Goal: Check status: Check status

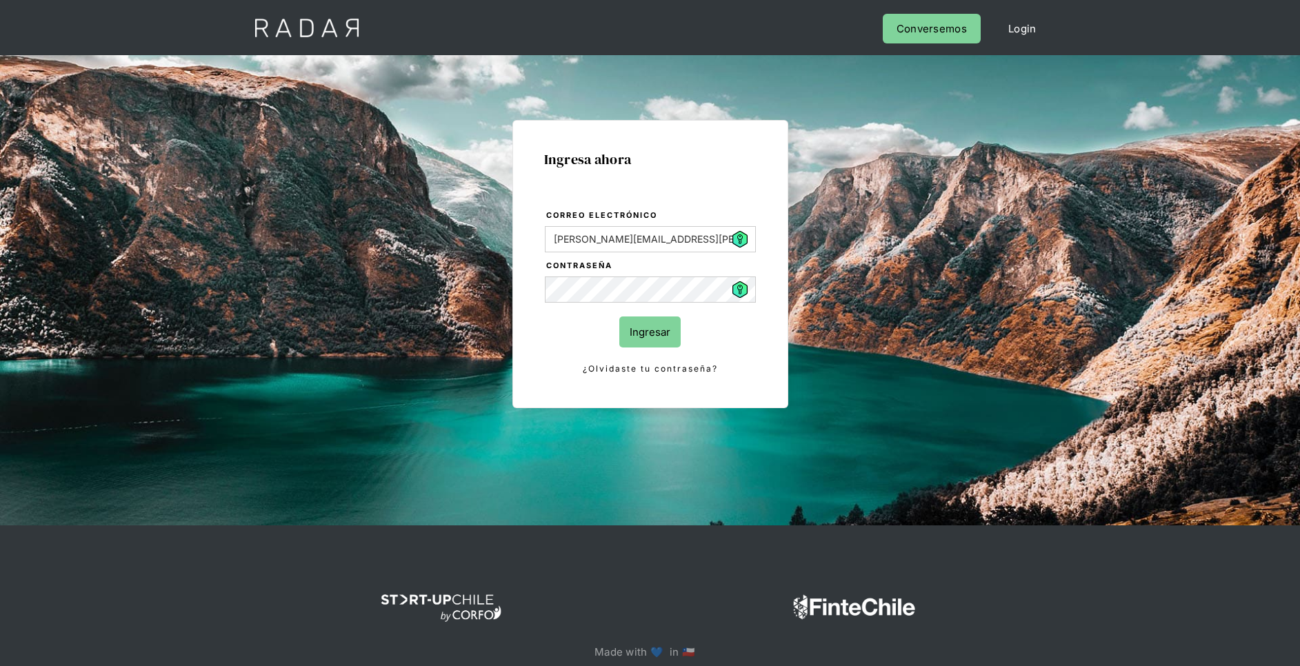
click at [647, 336] on input "Ingresar" at bounding box center [649, 332] width 61 height 31
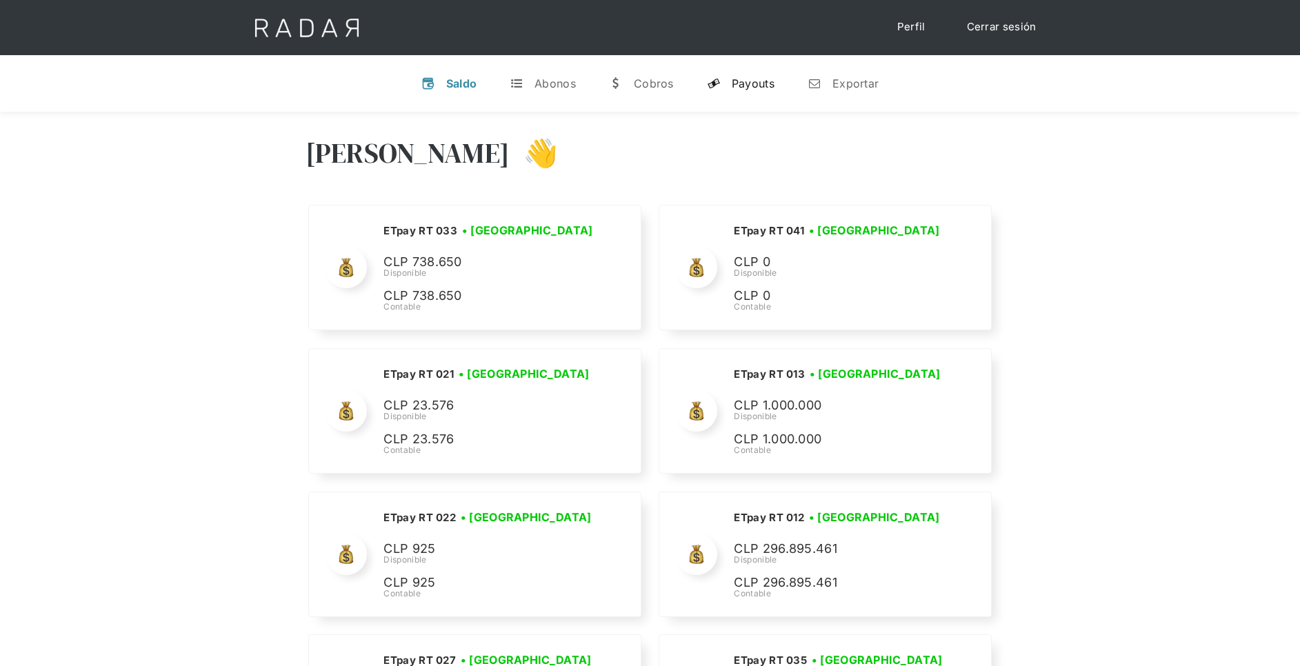
click at [759, 87] on div "Payouts" at bounding box center [753, 84] width 43 height 14
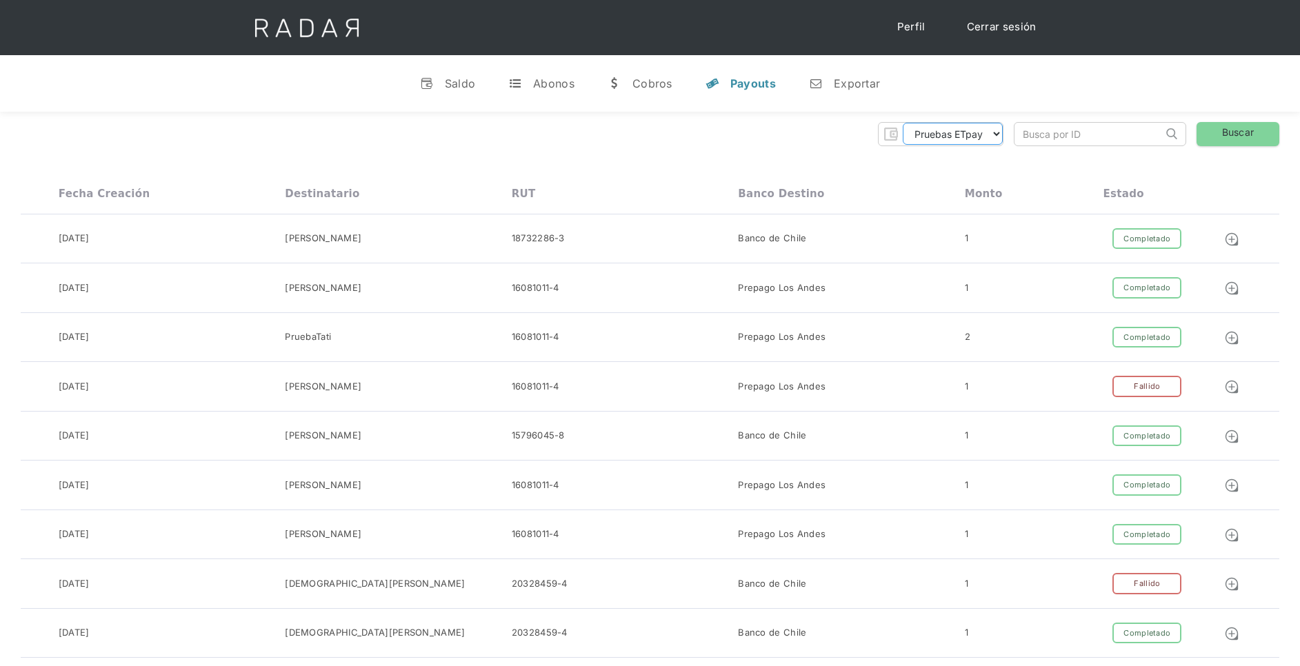
click at [997, 133] on select "Pruebas ETpay Cuenta 1.000 Cuenta 1.001 Cuenta 1.002 Cuenta 1.003 Cuenta 1.004 …" at bounding box center [953, 134] width 100 height 22
select select "etpay-cuenta-1001"
click at [903, 123] on select "Pruebas ETpay Cuenta 1.000 Cuenta 1.001 Cuenta 1.002 Cuenta 1.003 Cuenta 1.004 …" at bounding box center [953, 134] width 100 height 22
click at [1221, 127] on link "Buscar" at bounding box center [1238, 134] width 83 height 24
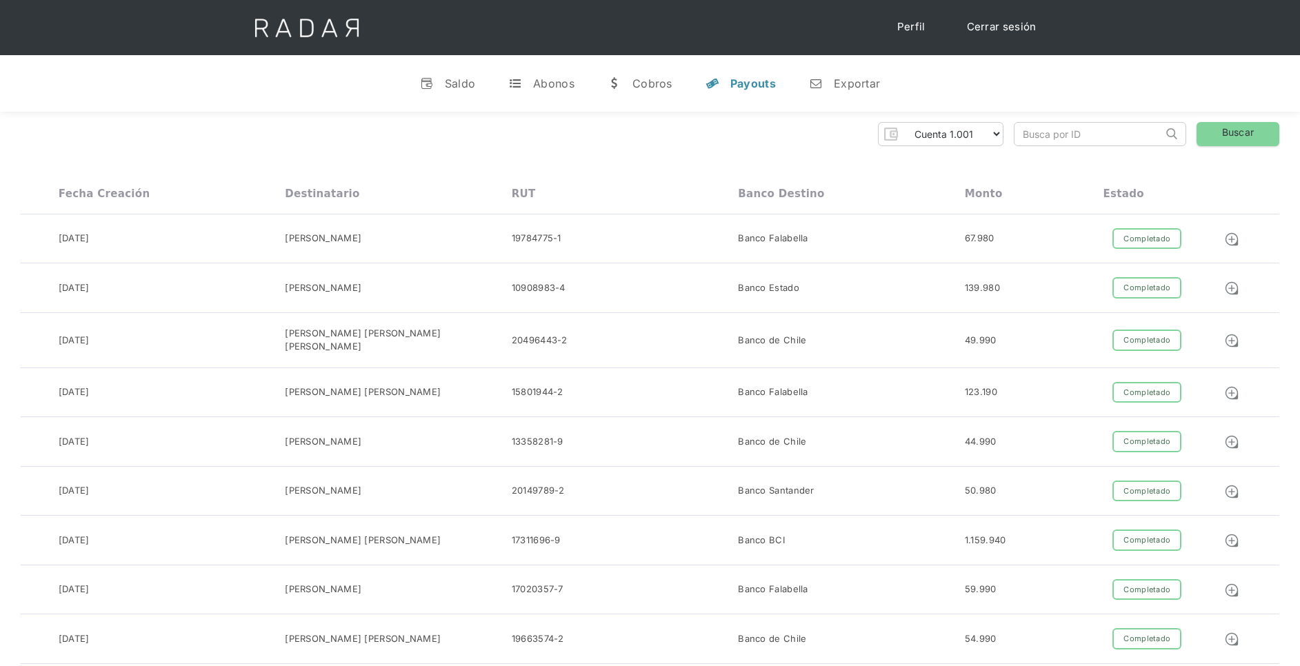
click at [975, 89] on div "v Saldo t Abonos w [GEOGRAPHIC_DATA] y Payouts n Exportar" at bounding box center [650, 83] width 1300 height 57
